Goal: Use online tool/utility: Utilize a website feature to perform a specific function

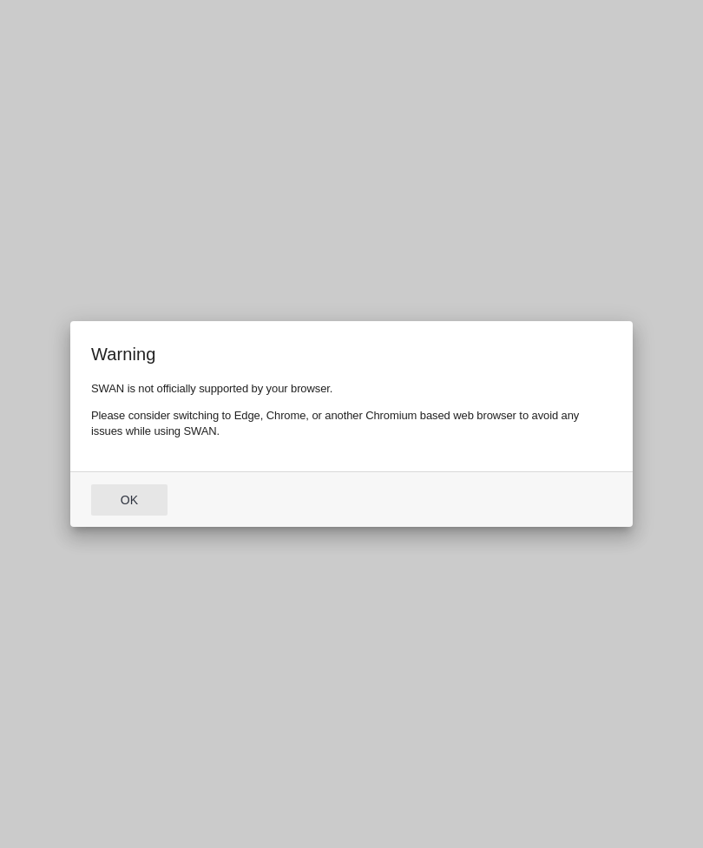
click at [128, 502] on button "Ok" at bounding box center [129, 499] width 76 height 31
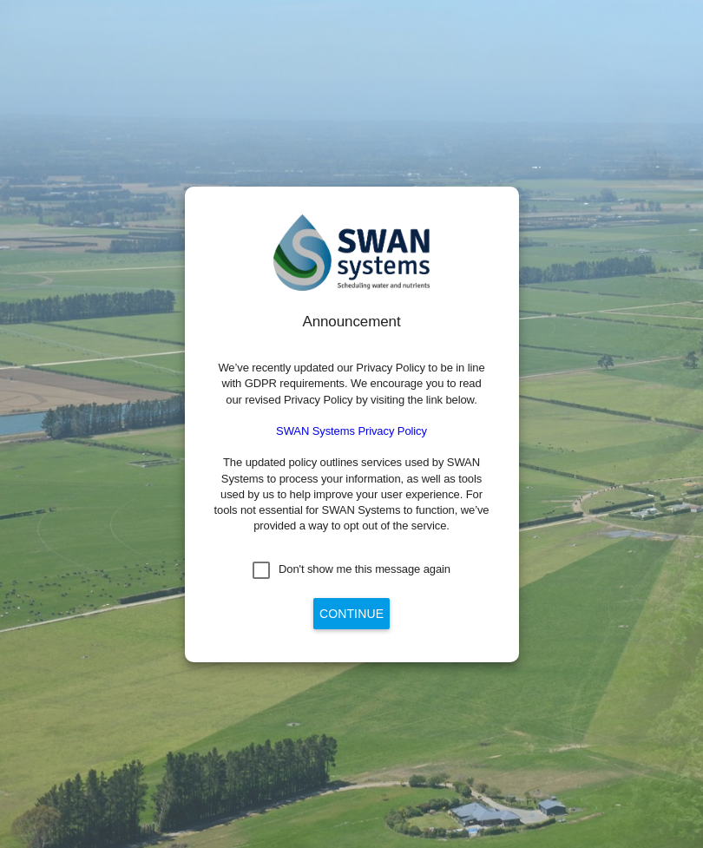
click at [261, 579] on div "Don't show me this message again" at bounding box center [261, 569] width 17 height 17
click at [362, 629] on button "Continue" at bounding box center [351, 613] width 76 height 31
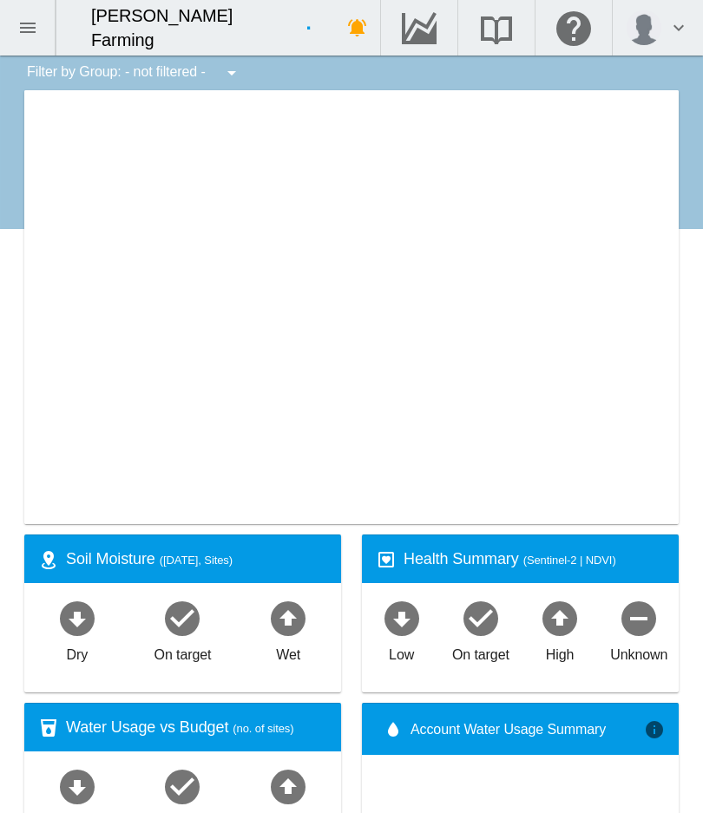
type input "**********"
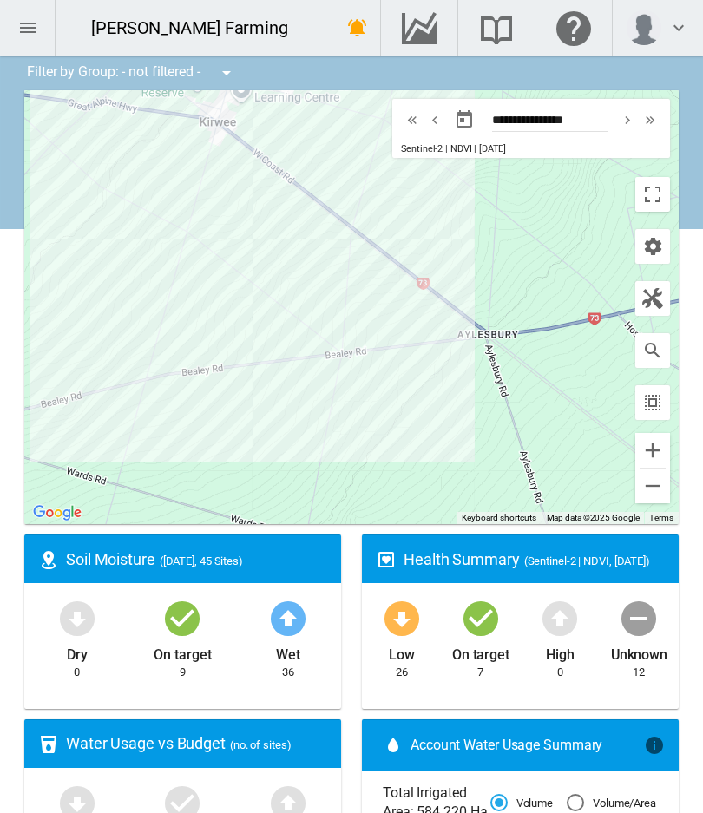
click at [660, 303] on md-icon "button" at bounding box center [652, 298] width 21 height 21
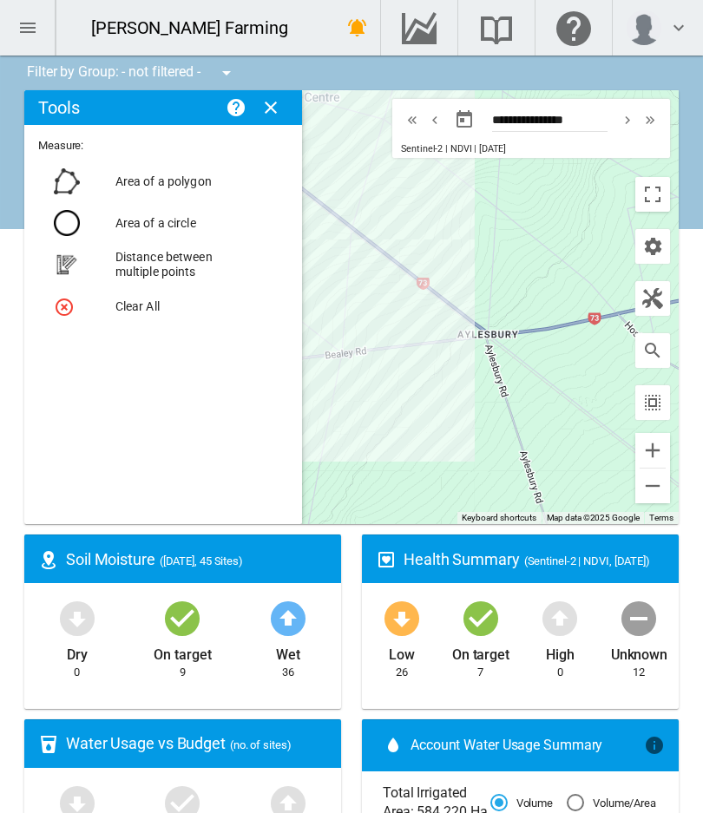
click at [656, 299] on md-icon "button" at bounding box center [652, 298] width 21 height 21
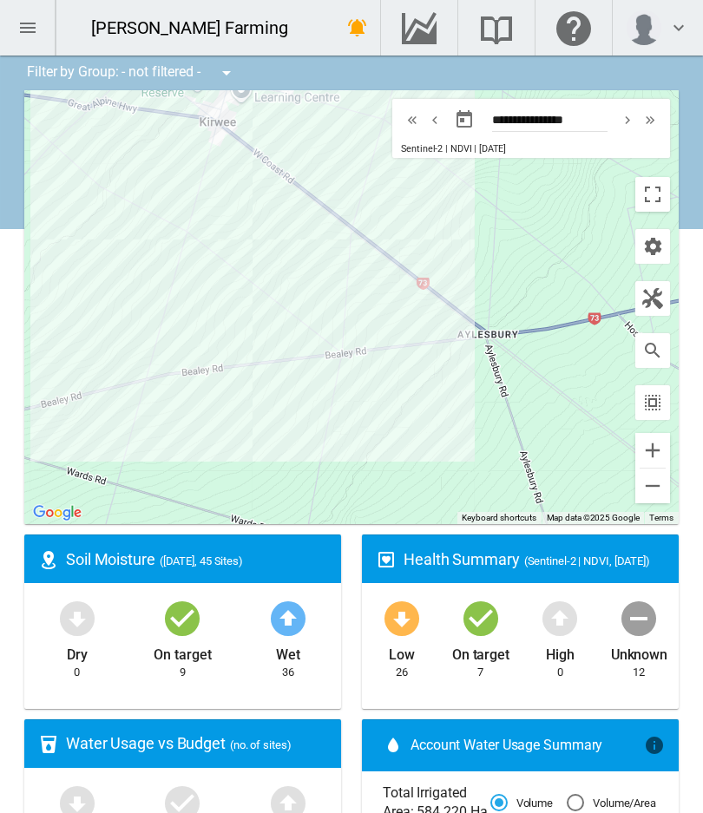
click at [653, 297] on md-icon "button" at bounding box center [652, 298] width 21 height 21
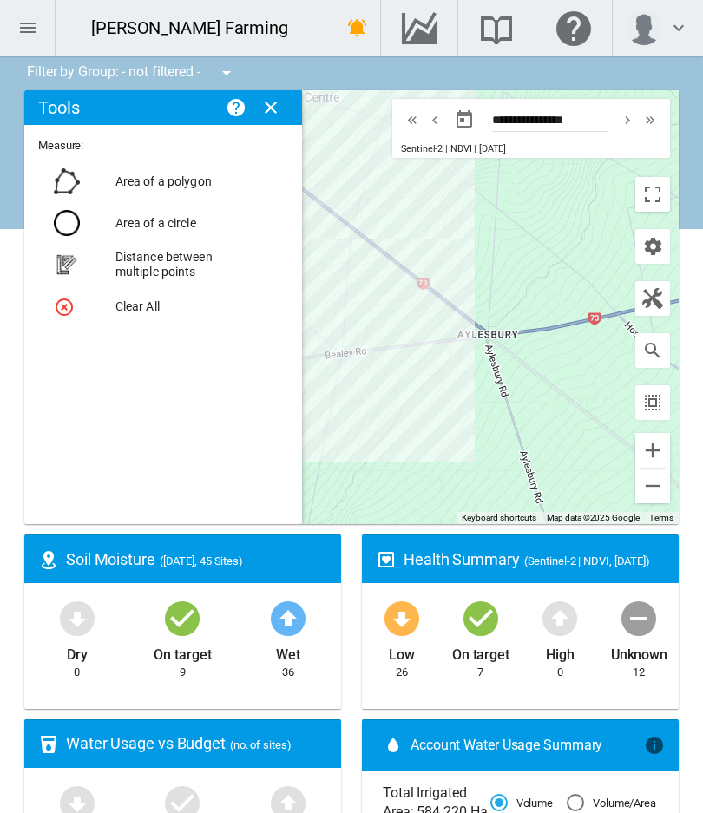
click at [656, 299] on md-icon "button" at bounding box center [652, 298] width 21 height 21
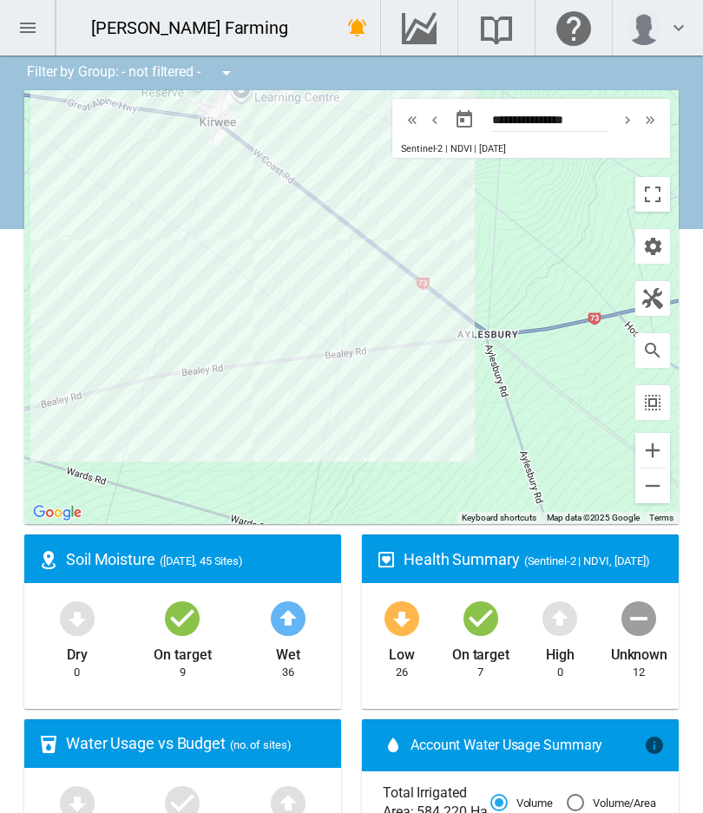
click at [673, 33] on md-icon "icon-chevron-down" at bounding box center [678, 27] width 21 height 21
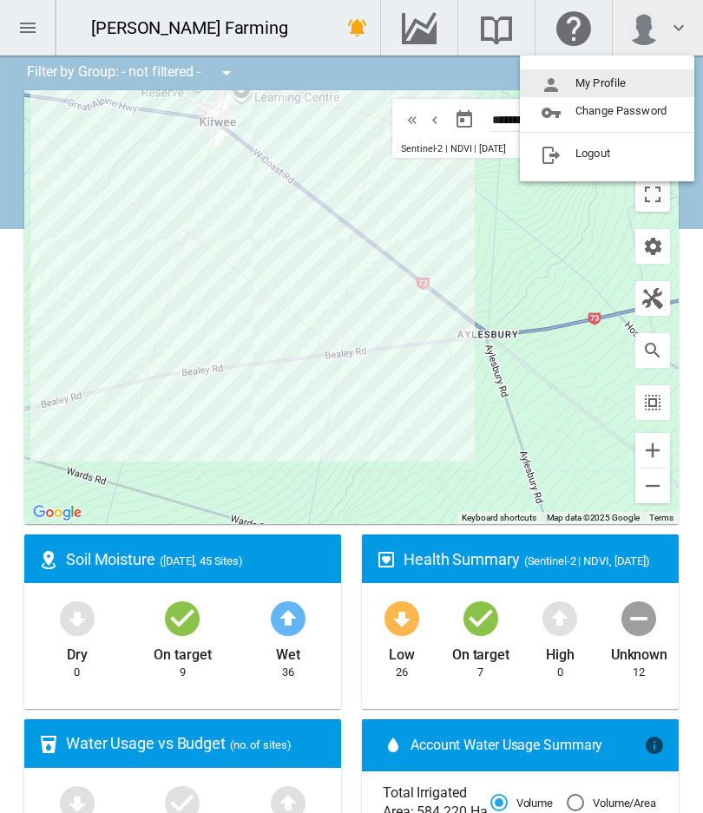
click at [572, 32] on md-backdrop at bounding box center [351, 406] width 703 height 813
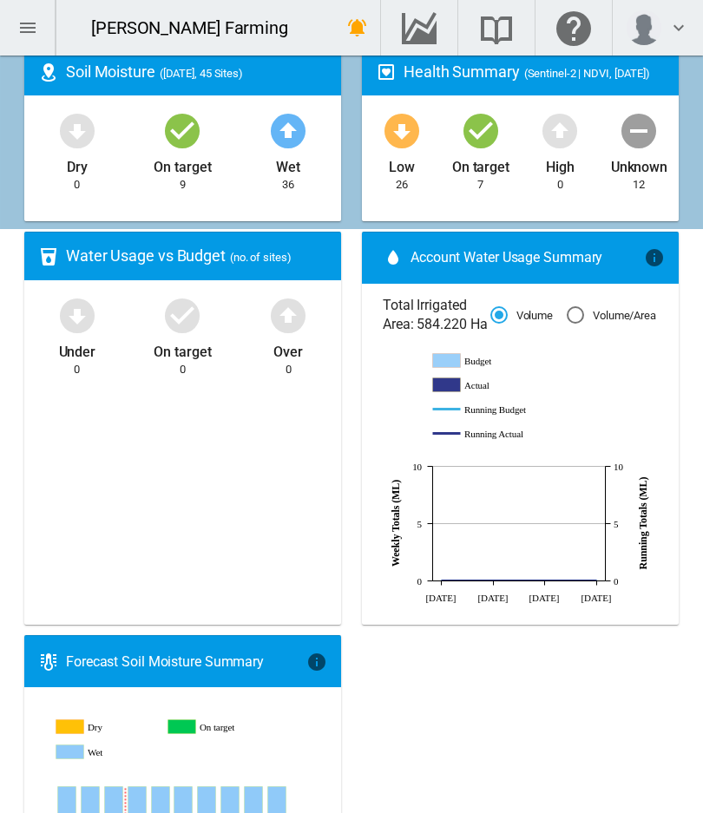
scroll to position [490, 0]
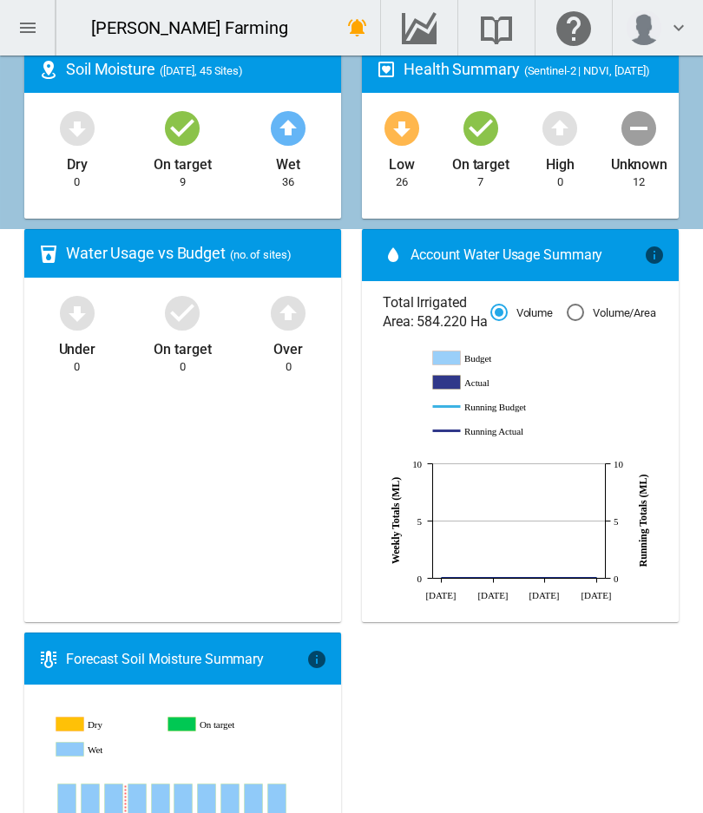
click at [580, 321] on div "Volume/Area" at bounding box center [575, 312] width 17 height 17
click at [502, 321] on div "Volume" at bounding box center [498, 312] width 17 height 17
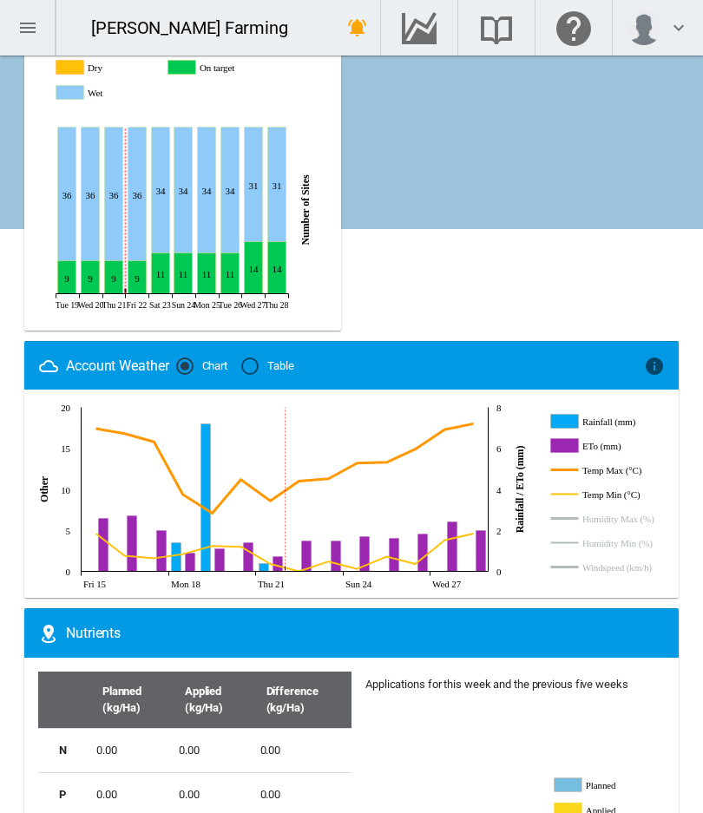
scroll to position [1143, 0]
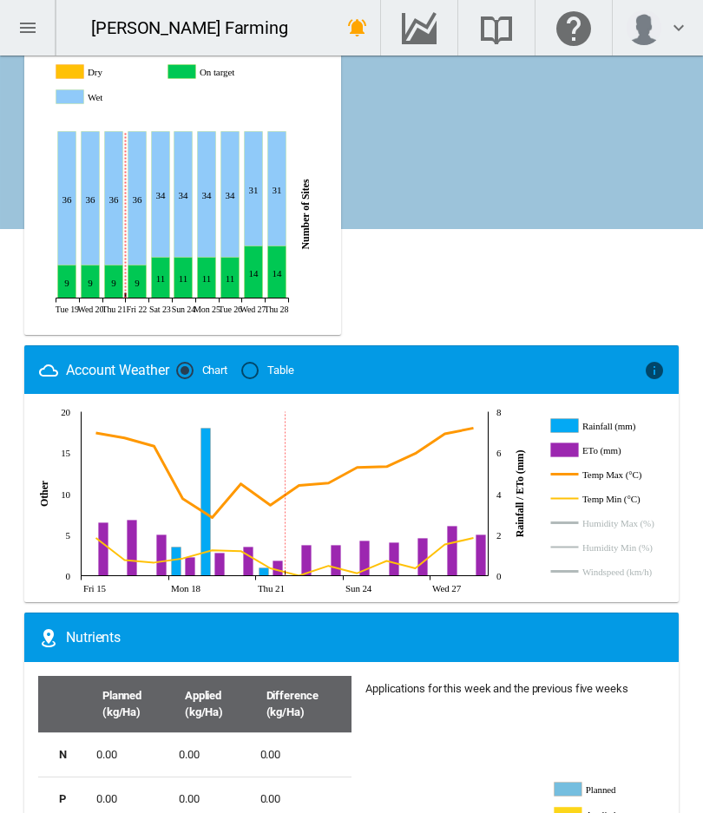
click at [255, 379] on div "Table" at bounding box center [249, 370] width 17 height 17
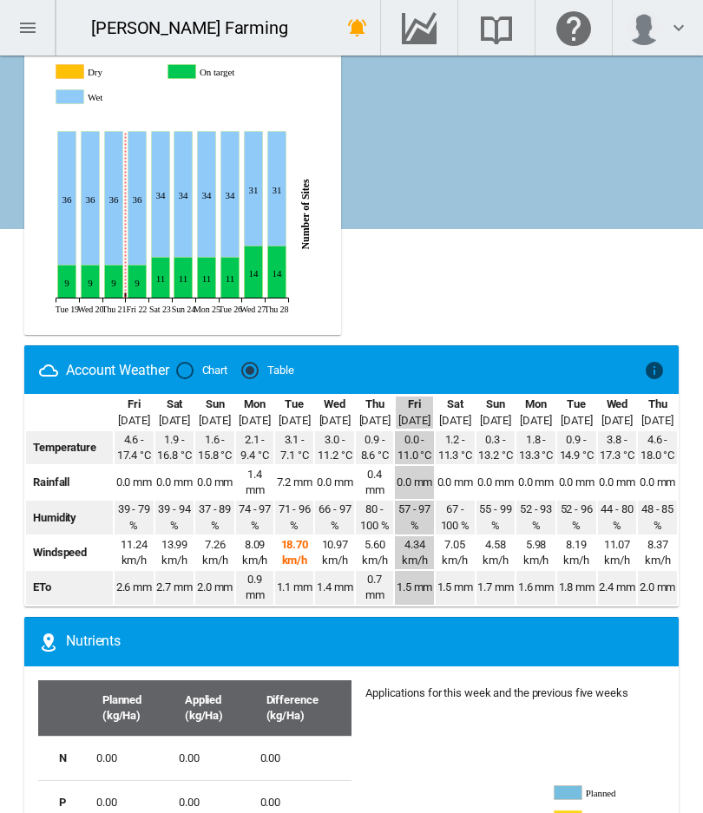
click at [189, 379] on div "Chart" at bounding box center [184, 370] width 17 height 17
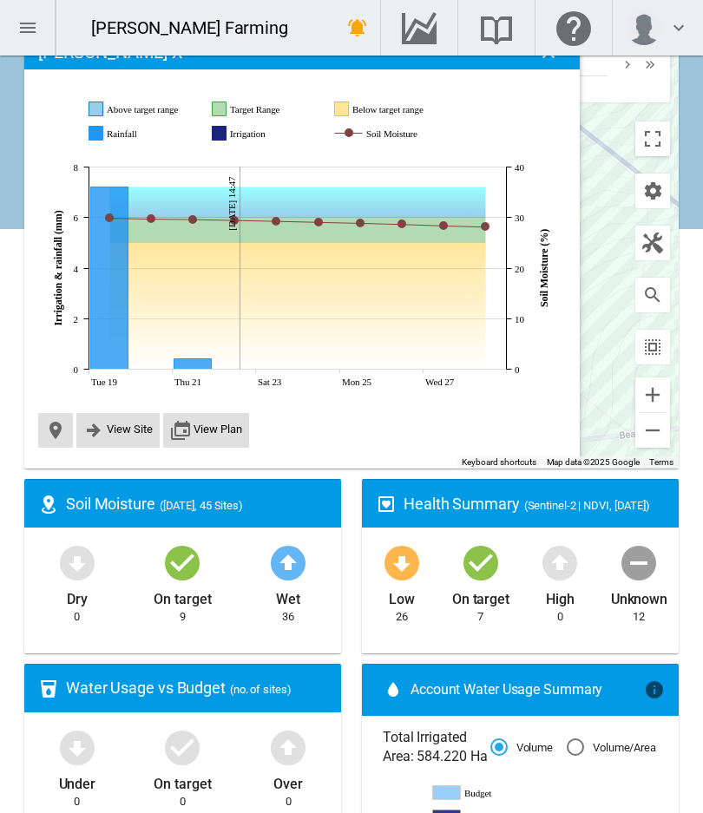
scroll to position [58, 0]
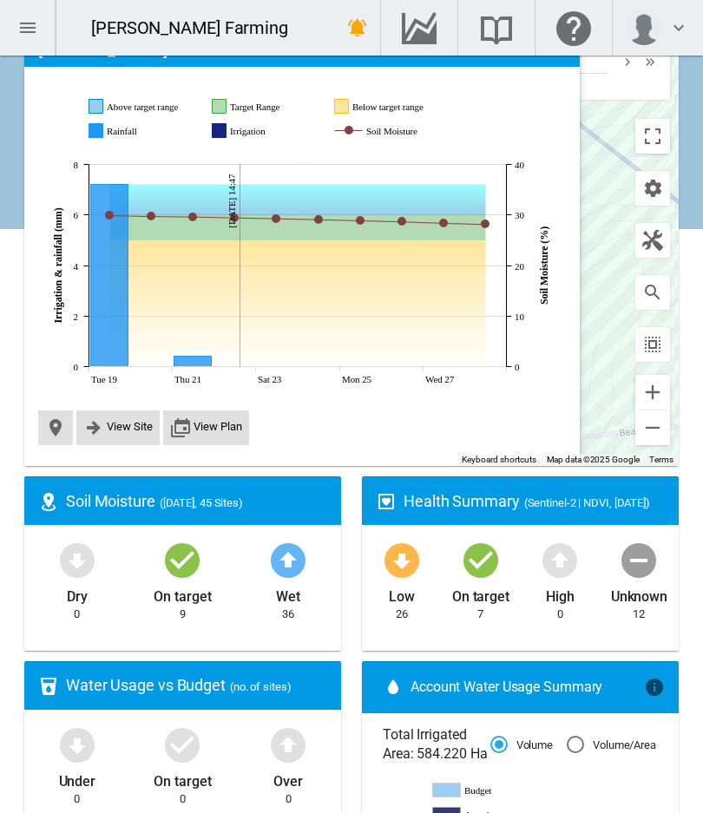
click at [639, 561] on md-icon "icon-minus-circle" at bounding box center [639, 560] width 42 height 42
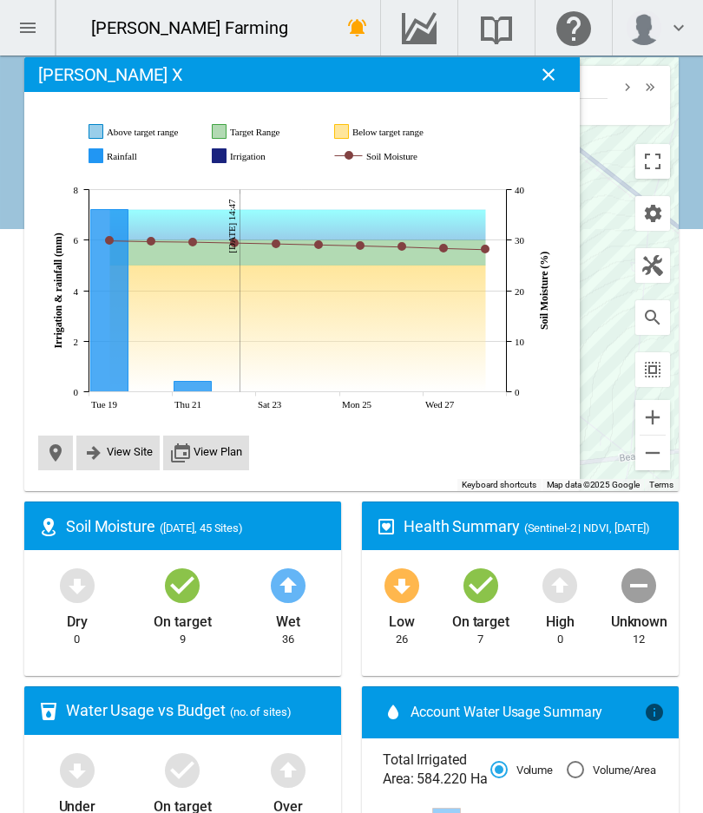
scroll to position [32, 0]
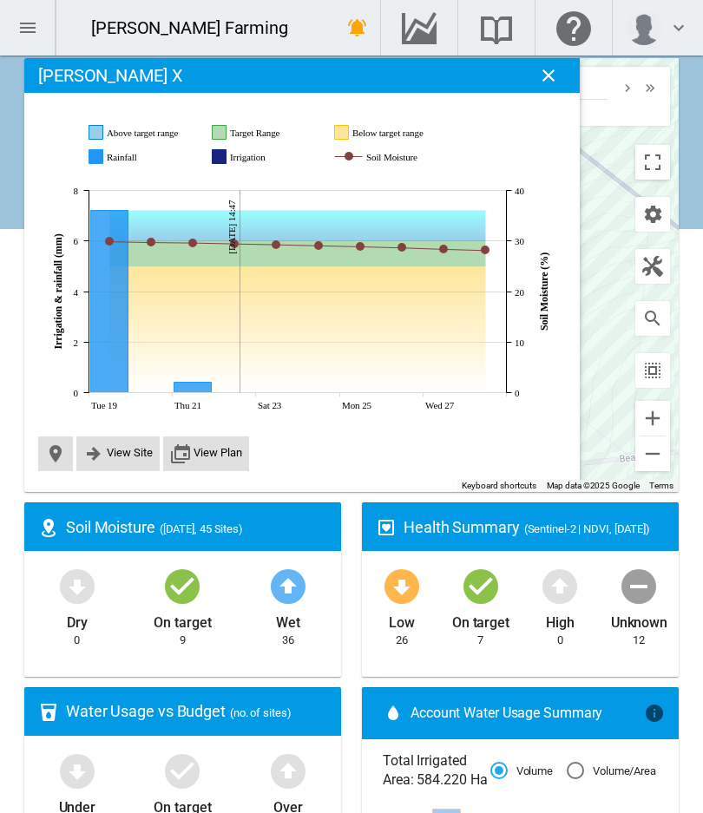
click at [289, 588] on md-icon "icon-arrow-up-bold-circle" at bounding box center [288, 586] width 42 height 42
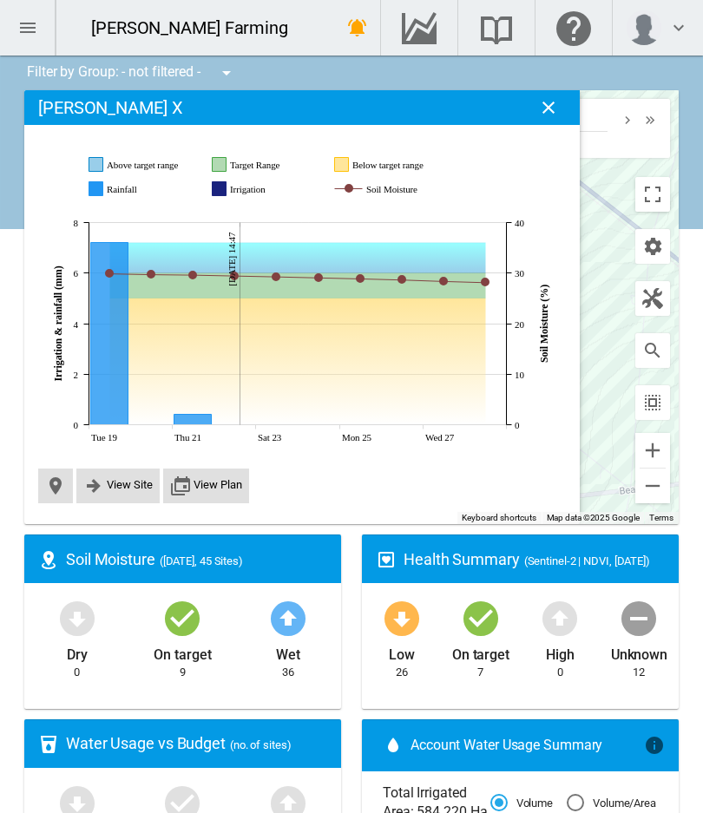
scroll to position [0, 0]
click at [546, 104] on md-icon "icon-close" at bounding box center [548, 107] width 21 height 21
